Goal: Task Accomplishment & Management: Manage account settings

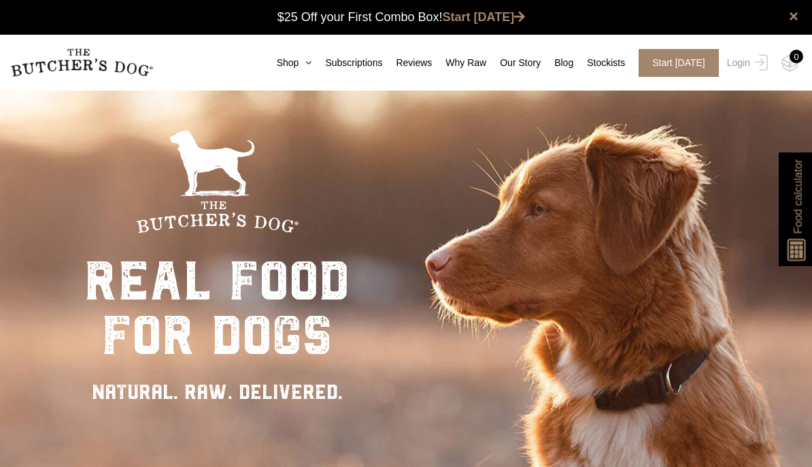
click at [0, 0] on img at bounding box center [0, 0] width 0 height 0
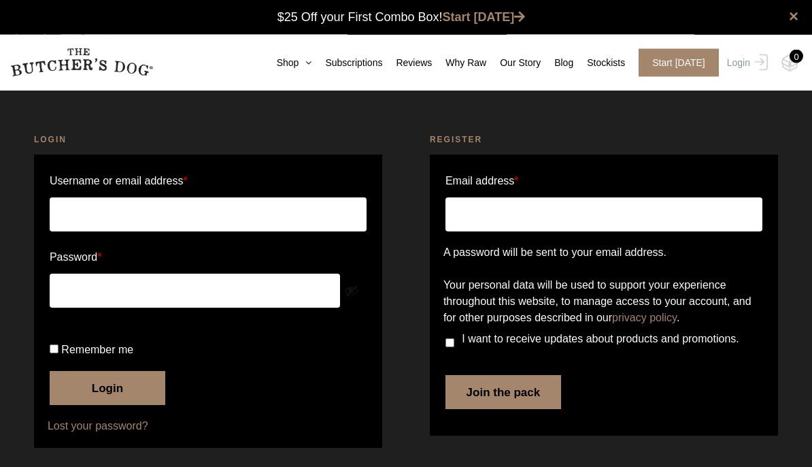
click at [246, 208] on input "Username or email address *" at bounding box center [208, 215] width 317 height 34
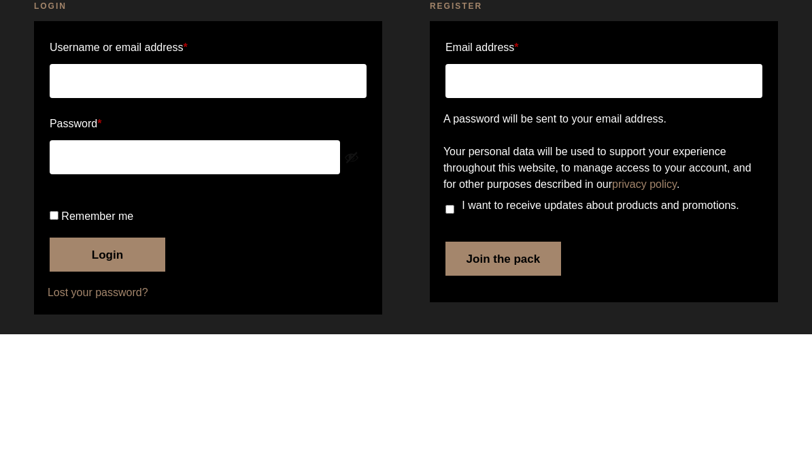
scroll to position [64, 0]
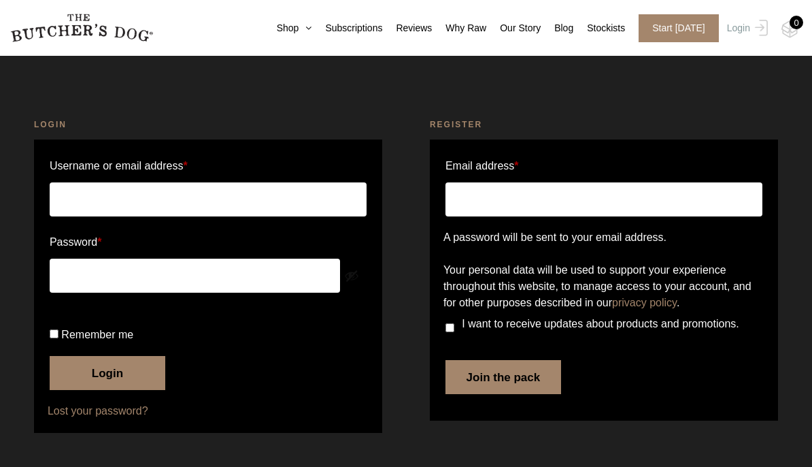
type input "tinanorthcott@gmail.com"
click at [76, 329] on label "Remember me" at bounding box center [208, 335] width 317 height 22
click at [59, 329] on input "Remember me" at bounding box center [54, 333] width 9 height 9
checkbox input "true"
click at [105, 382] on button "Login" at bounding box center [108, 373] width 116 height 34
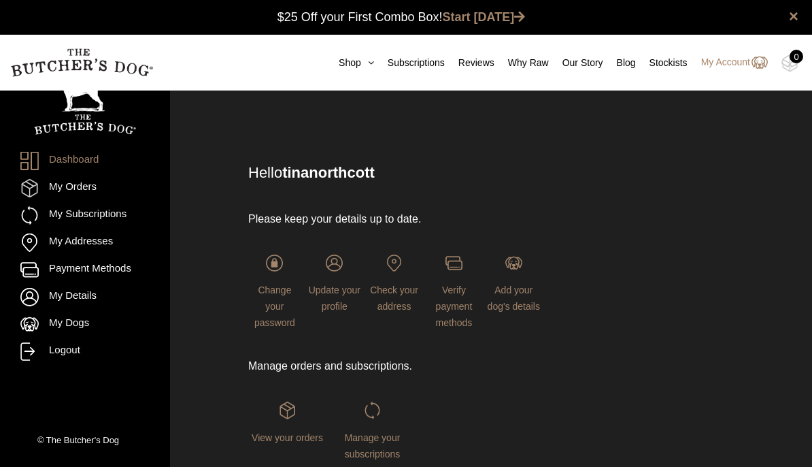
scroll to position [1, 0]
click at [105, 246] on link "My Addresses" at bounding box center [84, 242] width 129 height 18
click at [112, 213] on link "My Subscriptions" at bounding box center [84, 215] width 129 height 18
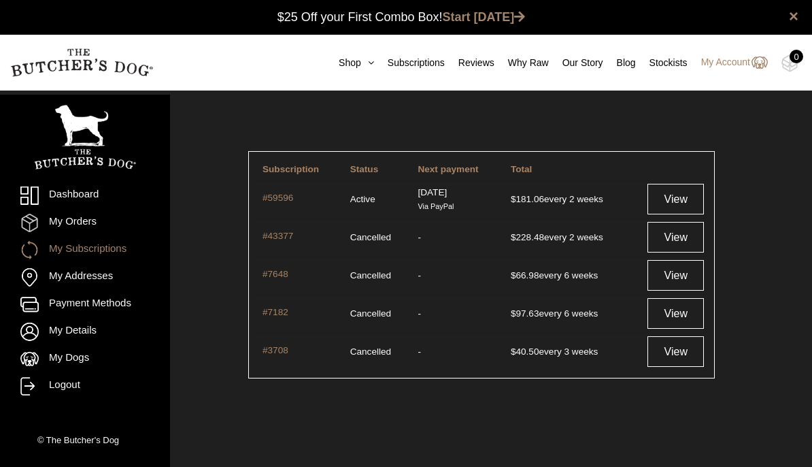
click at [675, 205] on link "View" at bounding box center [676, 199] width 56 height 31
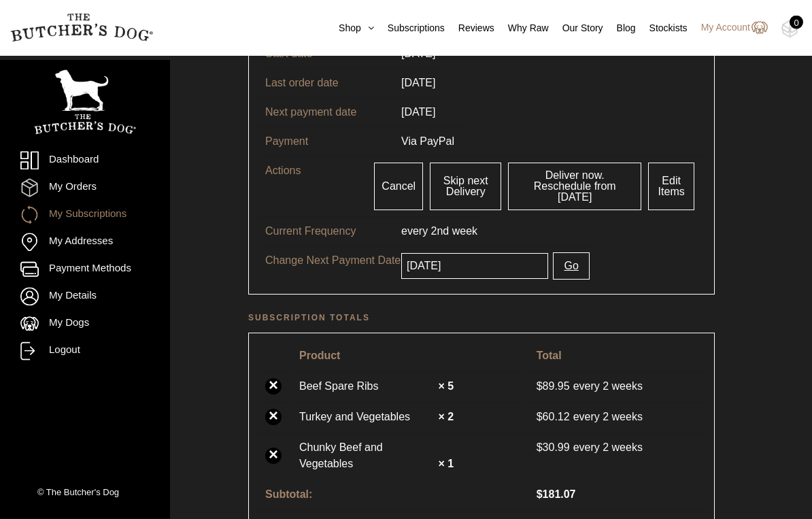
scroll to position [171, 0]
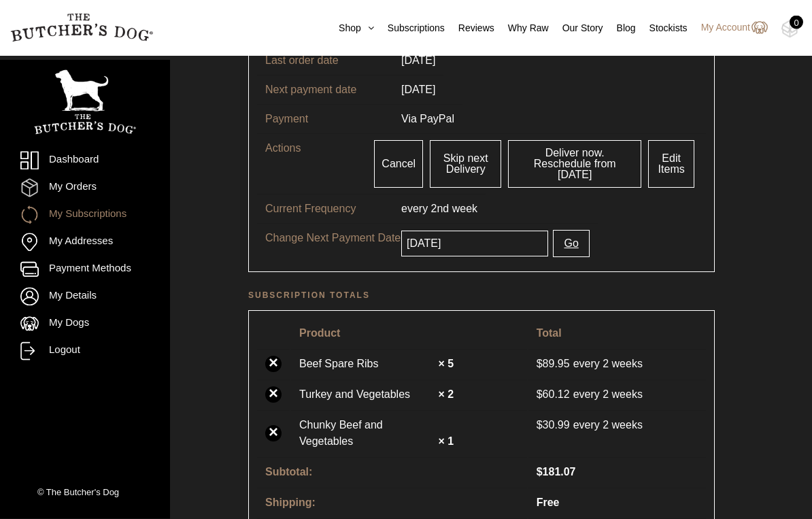
click at [676, 163] on link "Edit Items" at bounding box center [671, 165] width 46 height 48
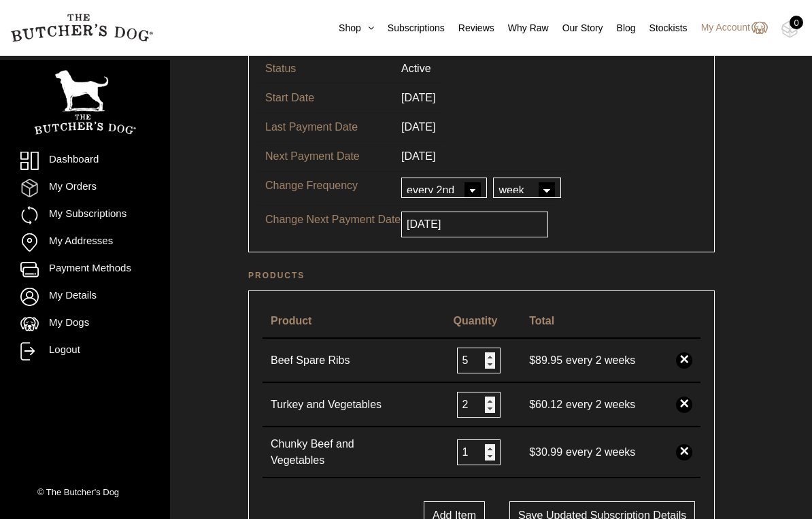
click at [476, 367] on input "5" at bounding box center [479, 361] width 44 height 26
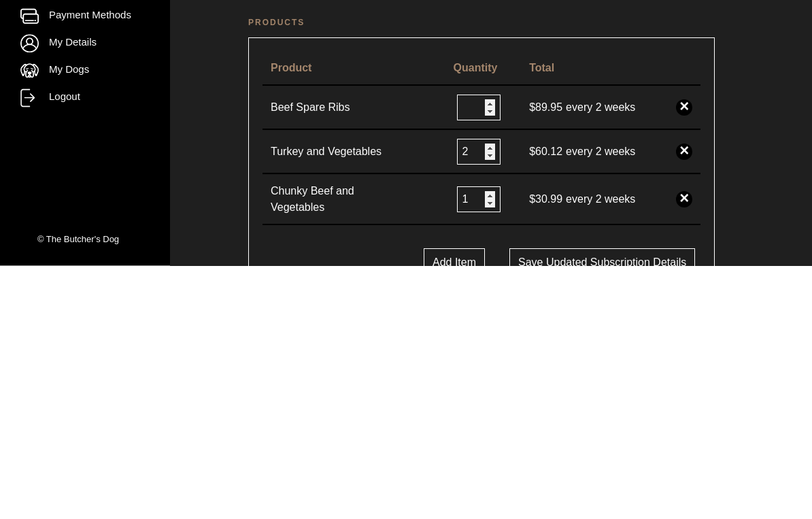
type input "2"
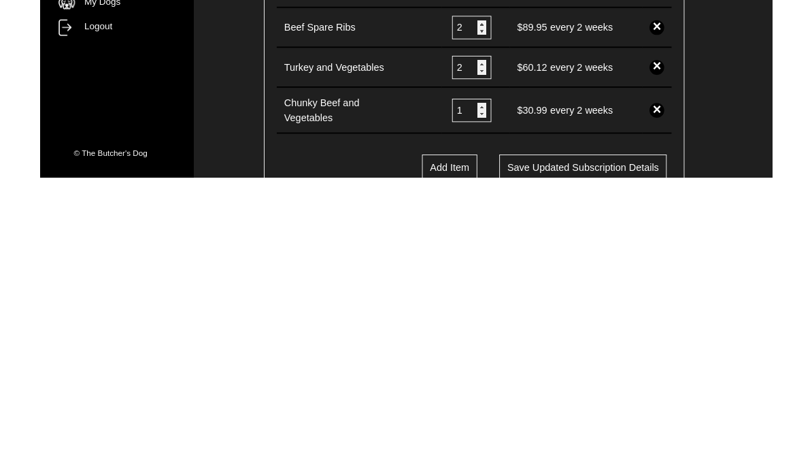
scroll to position [132, 0]
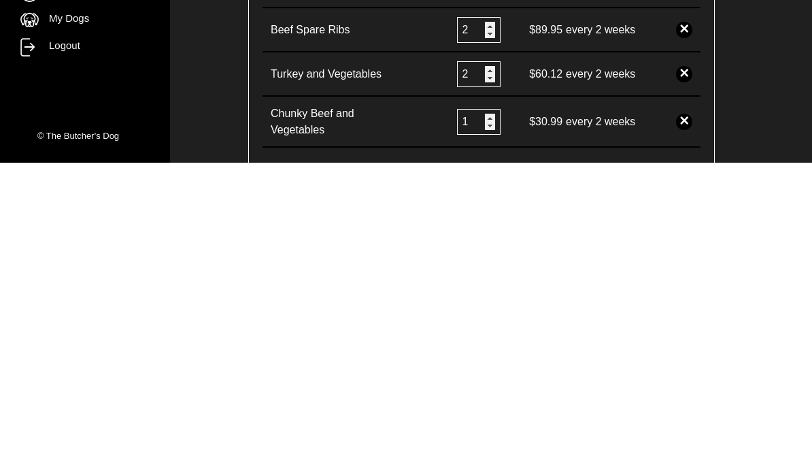
type input "2"
click at [680, 418] on link "×" at bounding box center [684, 426] width 16 height 16
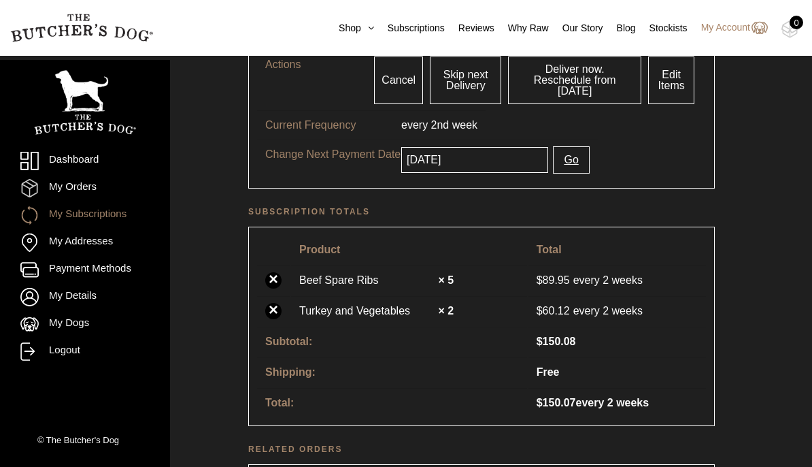
scroll to position [333, 0]
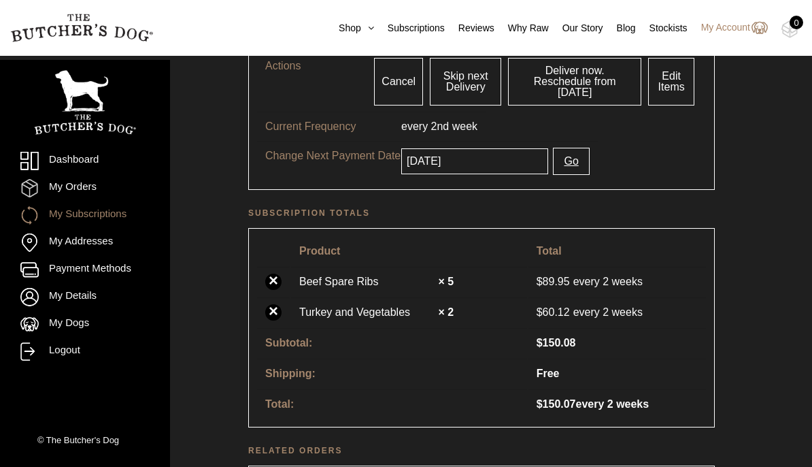
click at [674, 69] on link "Edit Items" at bounding box center [671, 82] width 46 height 48
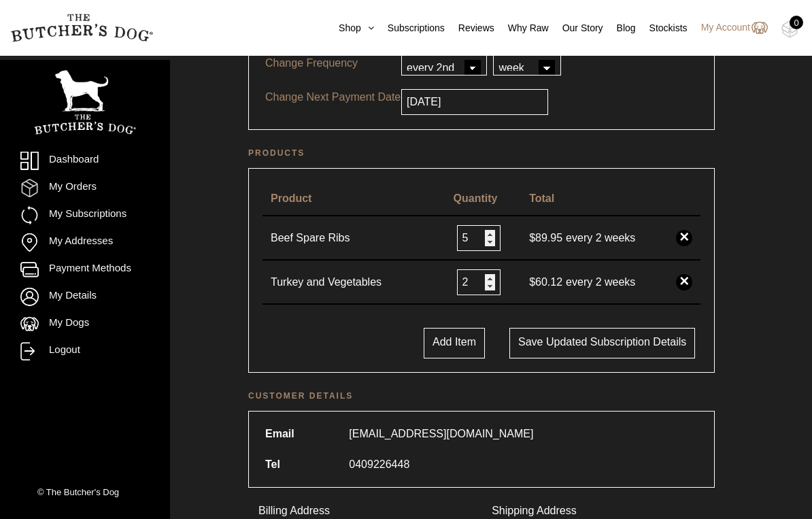
scroll to position [236, 0]
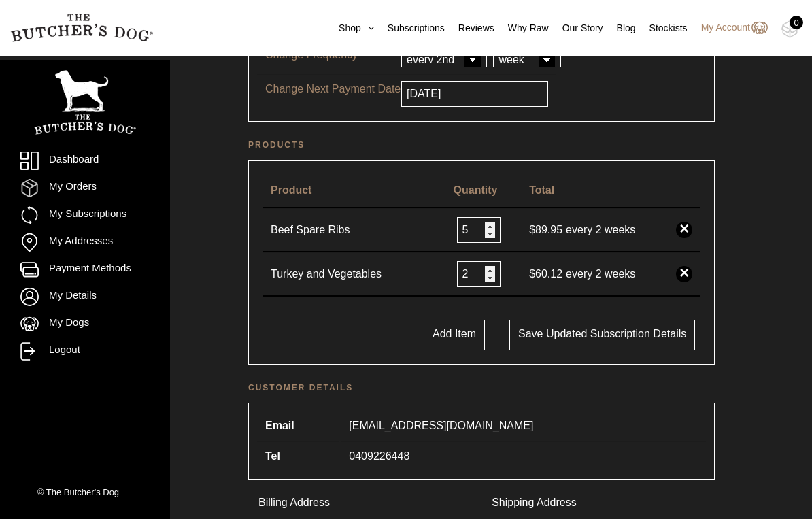
click at [441, 350] on button "Add Item" at bounding box center [454, 335] width 61 height 31
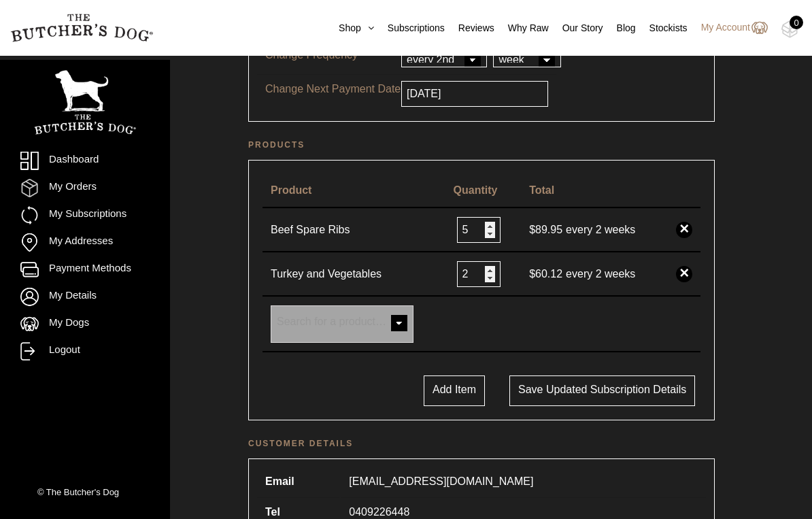
click at [397, 337] on span at bounding box center [399, 324] width 27 height 27
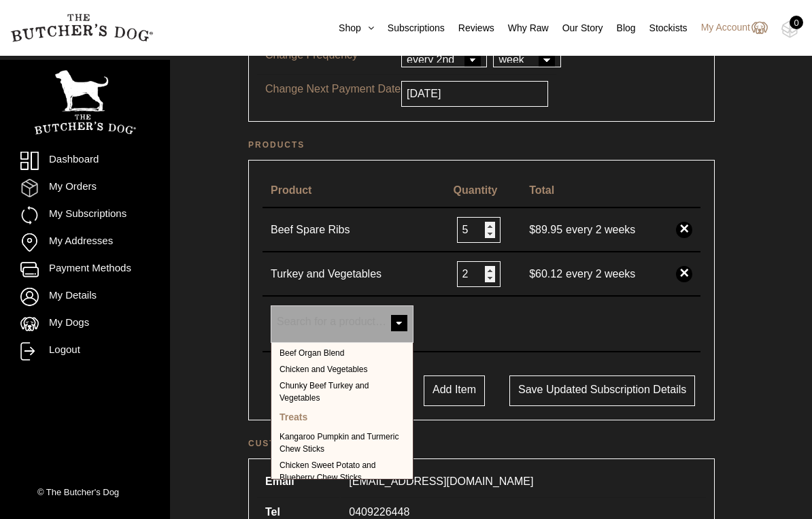
scroll to position [395, 0]
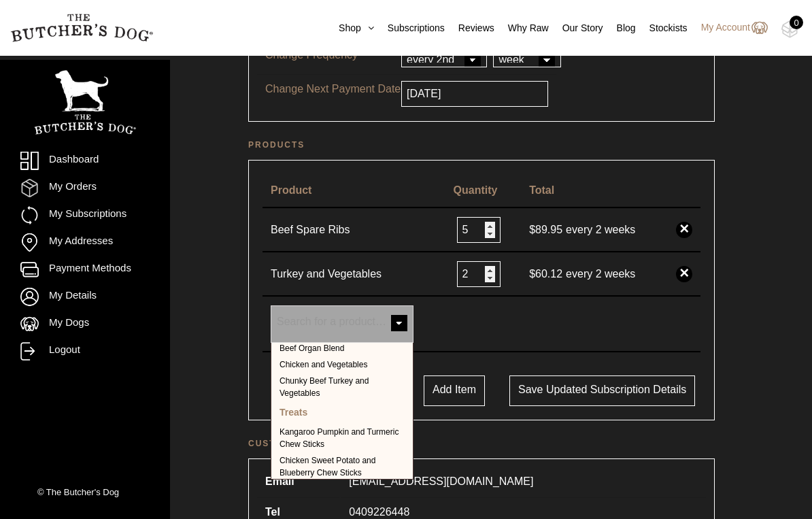
select select "125"
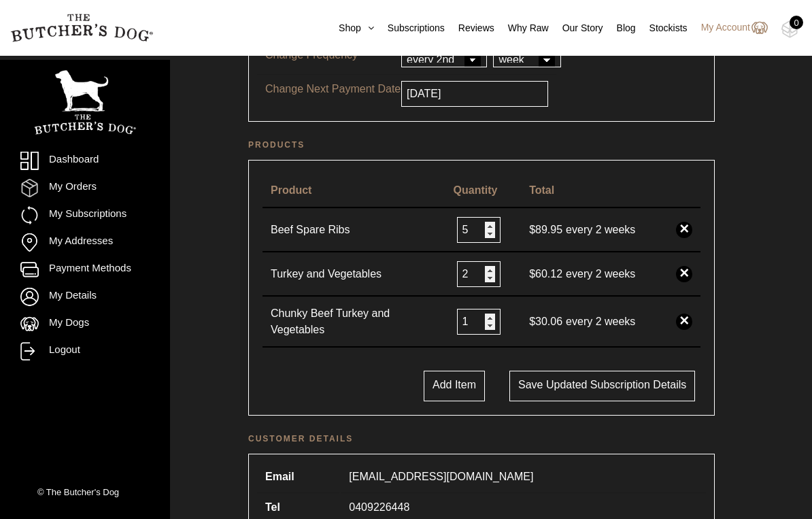
click at [481, 271] on input "2" at bounding box center [479, 274] width 44 height 26
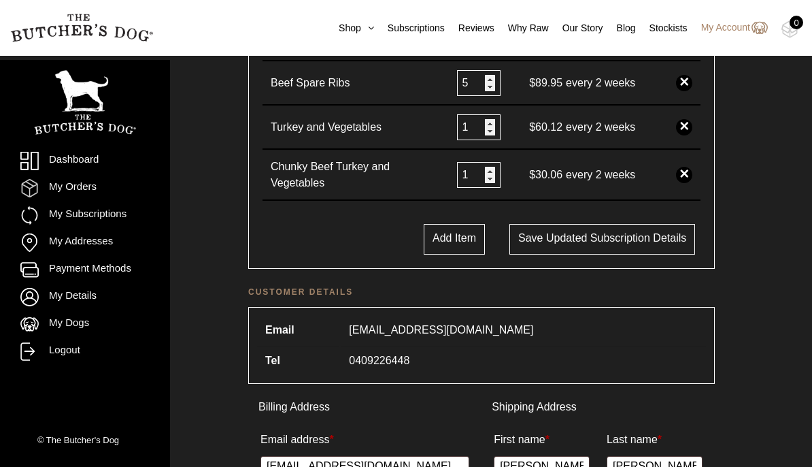
scroll to position [381, 0]
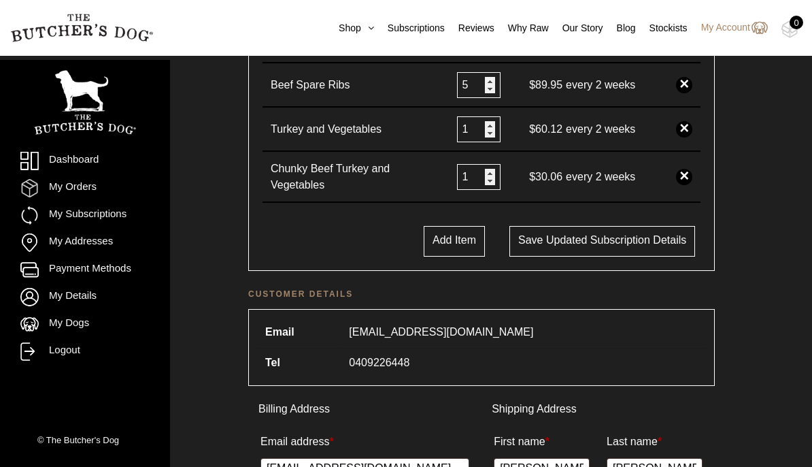
type input "1"
click at [599, 241] on button "Save updated subscription details" at bounding box center [603, 241] width 186 height 31
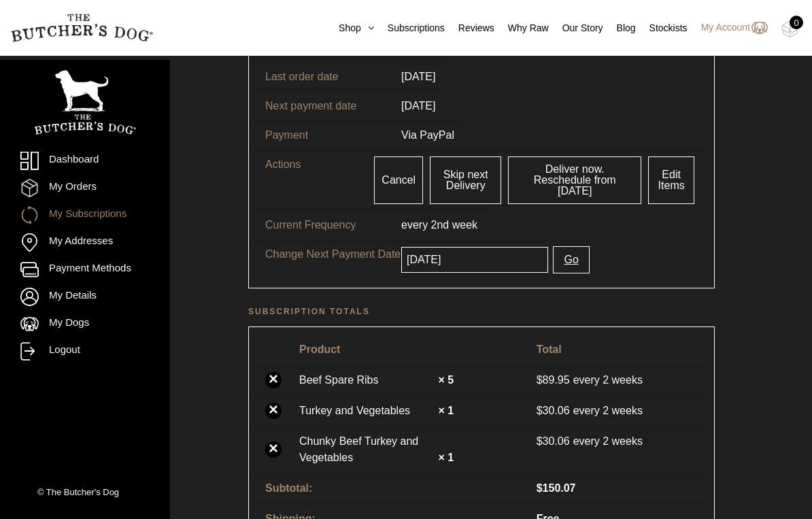
scroll to position [333, 0]
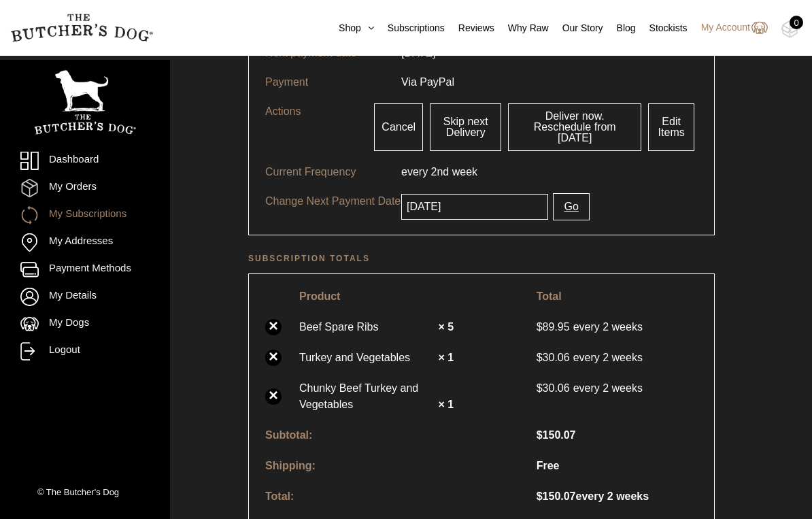
click at [684, 114] on link "Edit Items" at bounding box center [671, 127] width 46 height 48
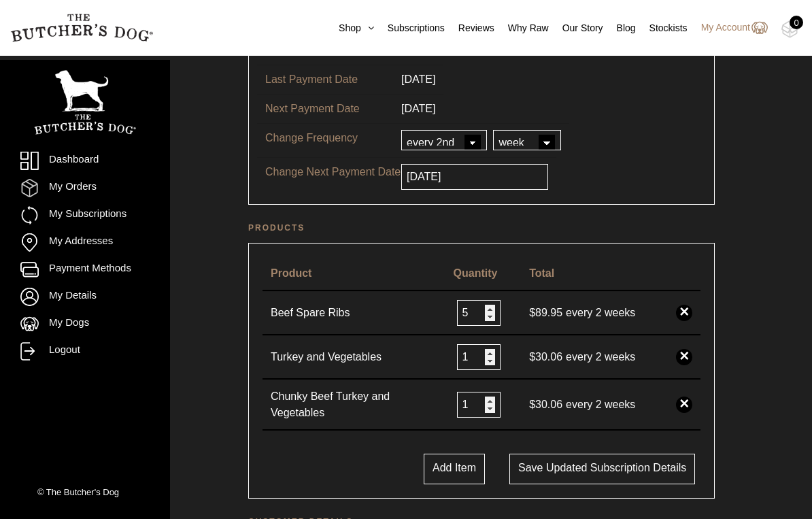
scroll to position [161, 0]
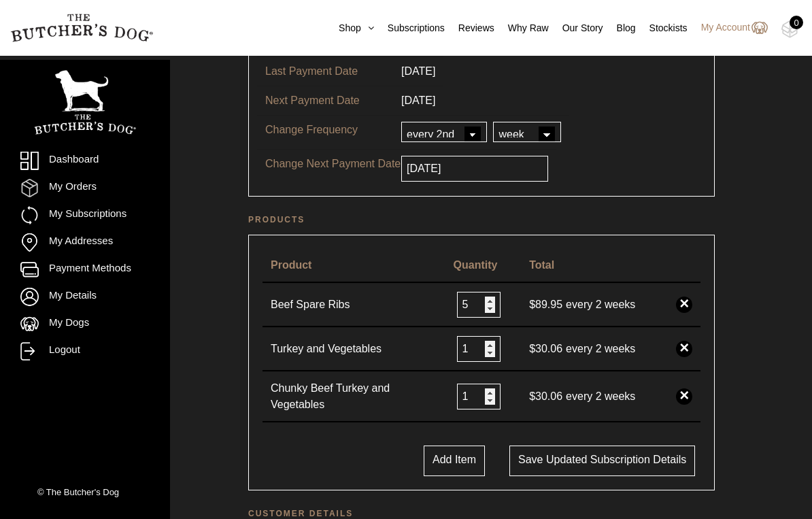
click at [486, 302] on input "5" at bounding box center [479, 305] width 44 height 26
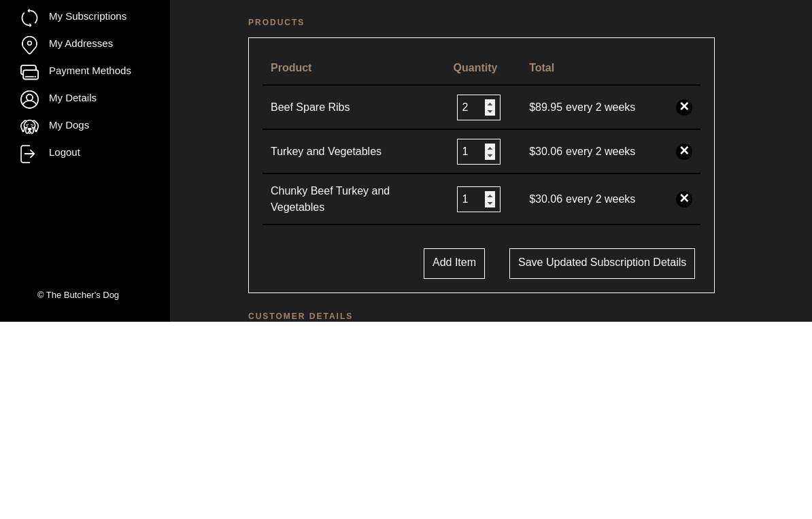
scroll to position [359, 0]
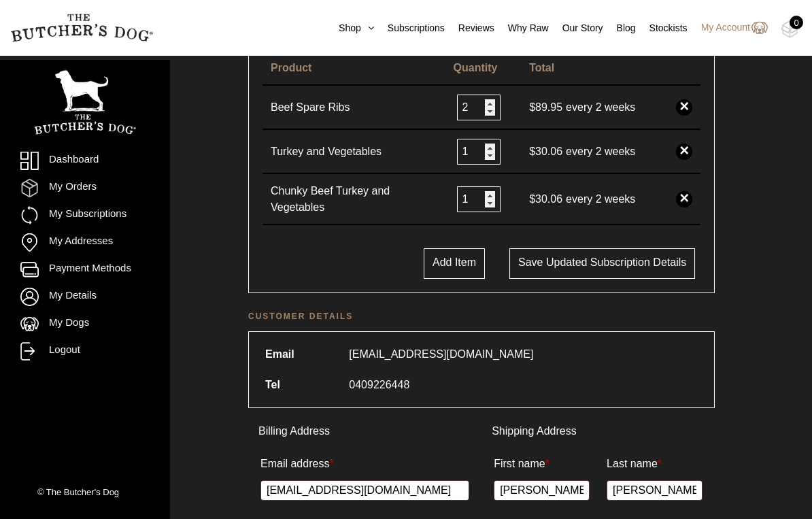
type input "2"
click at [619, 273] on button "Save updated subscription details" at bounding box center [603, 263] width 186 height 31
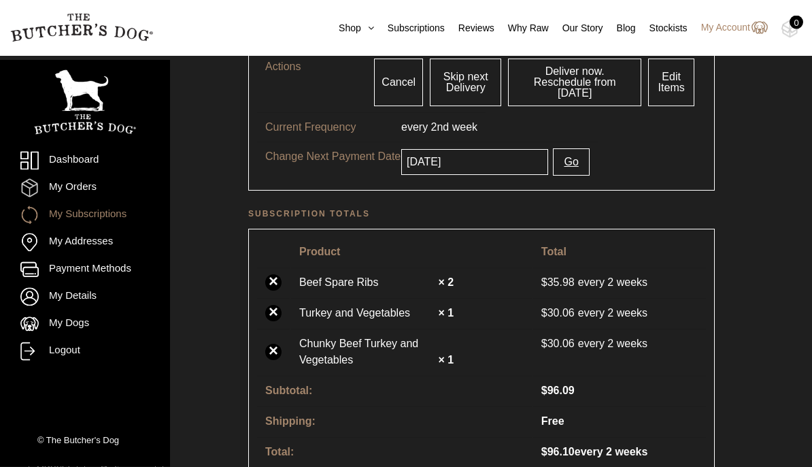
scroll to position [310, 0]
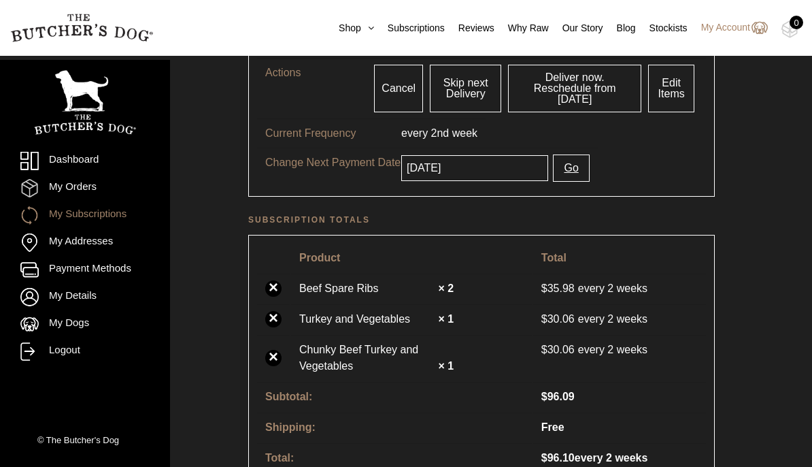
click at [680, 92] on link "Edit Items" at bounding box center [671, 89] width 46 height 48
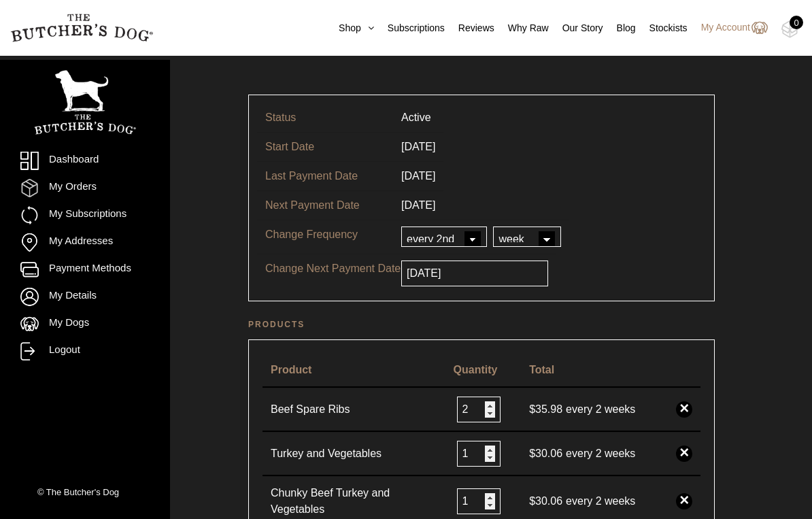
click at [486, 409] on input "2" at bounding box center [479, 410] width 44 height 26
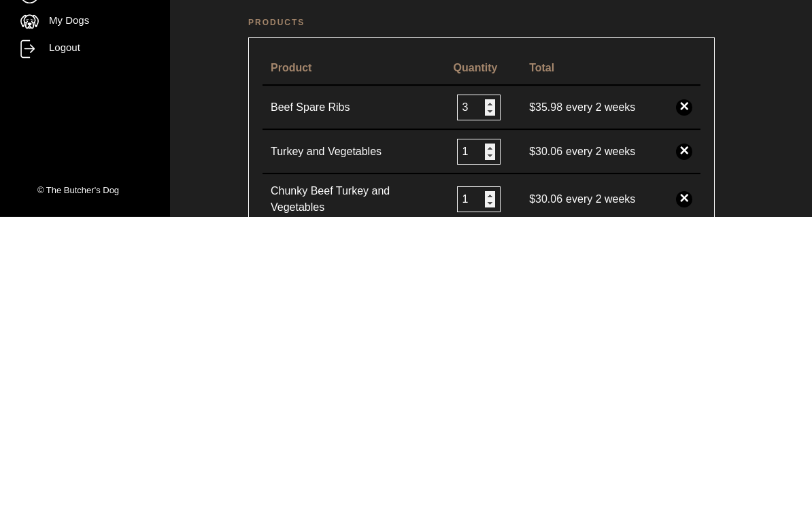
scroll to position [359, 0]
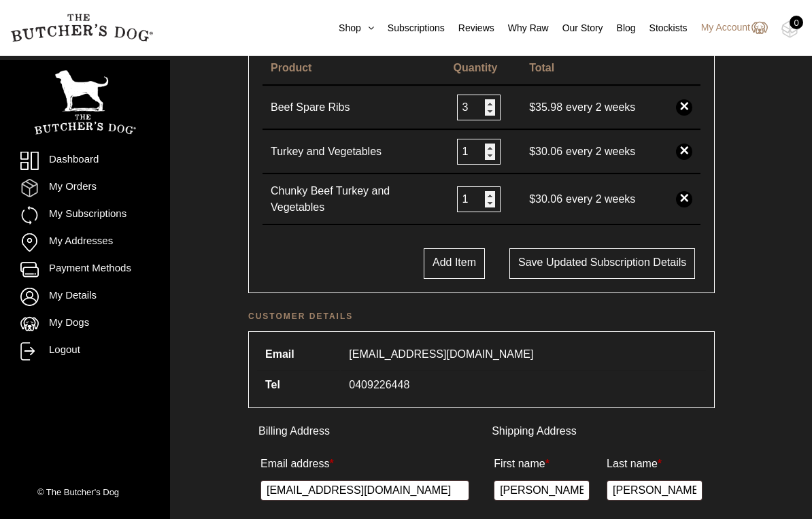
type input "3"
click at [584, 266] on button "Save updated subscription details" at bounding box center [603, 263] width 186 height 31
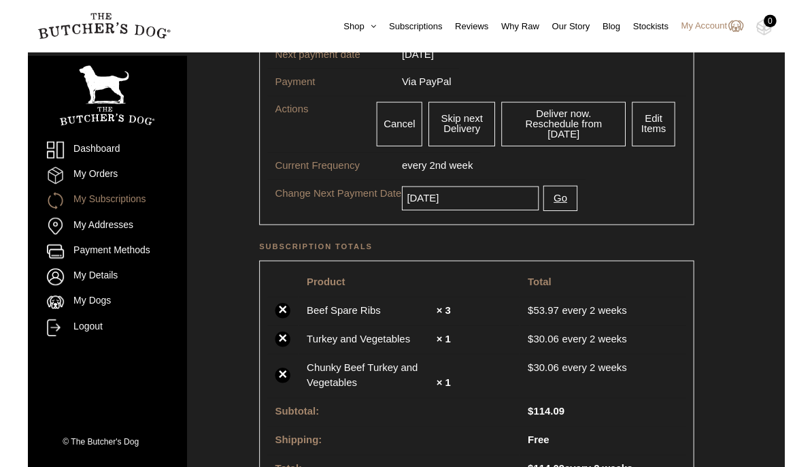
scroll to position [265, 0]
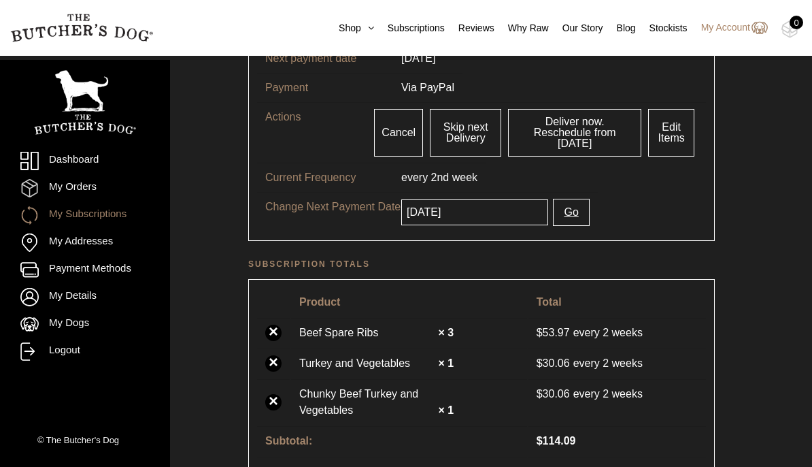
click at [678, 129] on link "Edit Items" at bounding box center [671, 133] width 46 height 48
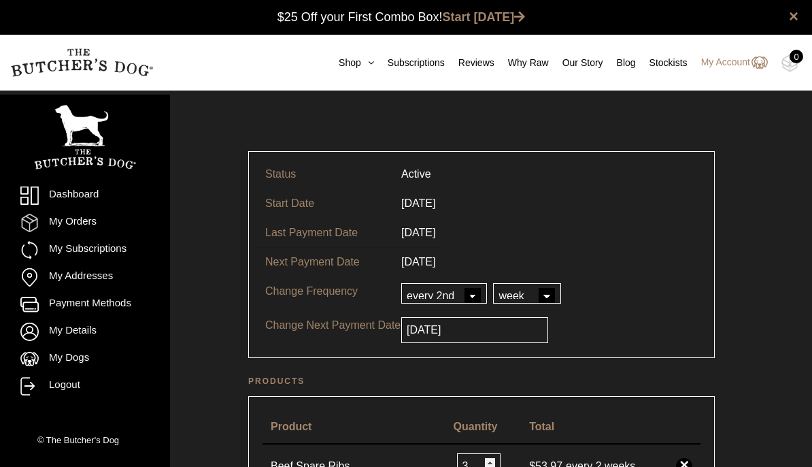
click at [86, 222] on link "My Orders" at bounding box center [84, 223] width 129 height 18
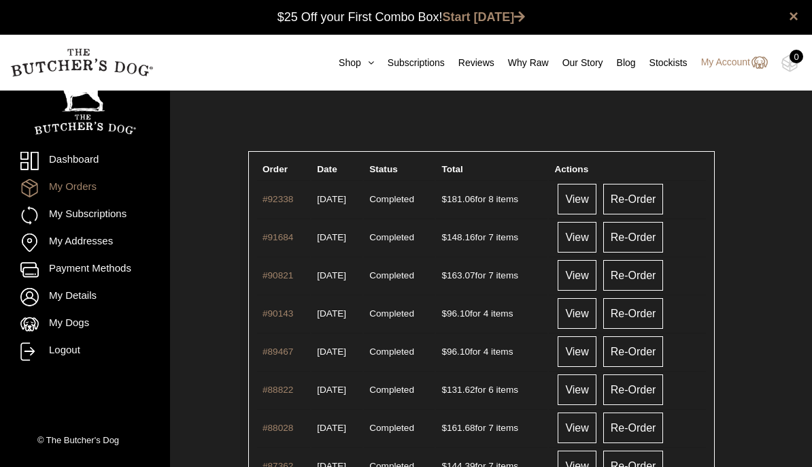
scroll to position [1, 0]
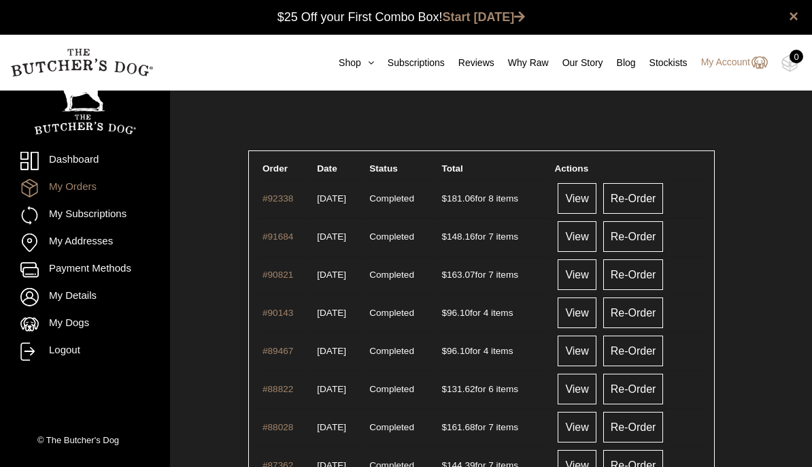
click at [3, 209] on nav "Dashboard My Orders My Subscriptions My Addresses Payment Methods My Details My…" at bounding box center [85, 268] width 170 height 416
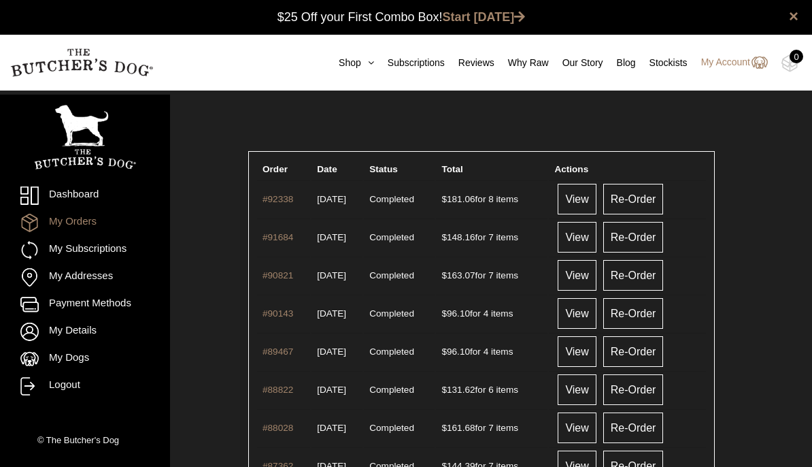
click at [73, 250] on link "My Subscriptions" at bounding box center [84, 250] width 129 height 18
